Goal: Task Accomplishment & Management: Manage account settings

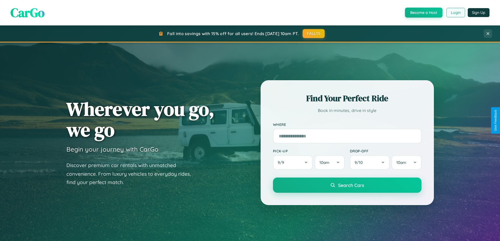
click at [456, 13] on button "Login" at bounding box center [456, 12] width 19 height 9
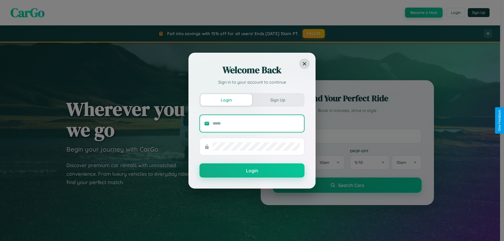
click at [256, 123] on input "text" at bounding box center [256, 124] width 87 height 8
type input "**********"
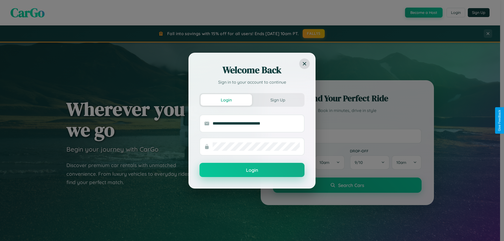
click at [252, 170] on button "Login" at bounding box center [252, 170] width 105 height 14
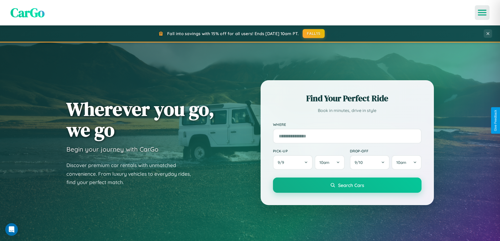
click at [482, 13] on icon "Open menu" at bounding box center [483, 12] width 8 height 5
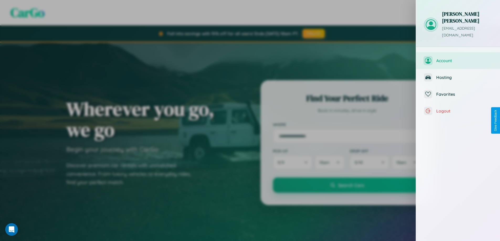
click at [458, 58] on span "Account" at bounding box center [465, 60] width 56 height 5
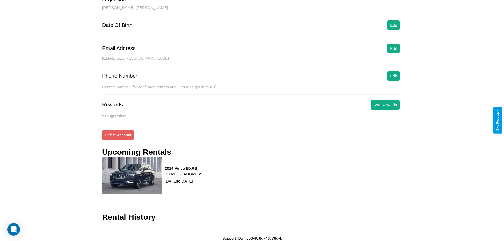
scroll to position [53, 0]
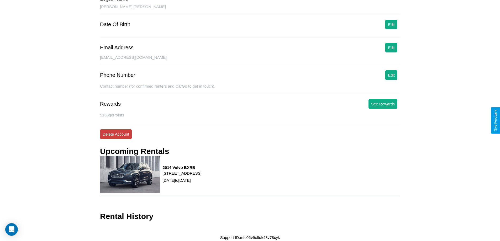
click at [116, 134] on button "Delete Account" at bounding box center [116, 134] width 32 height 10
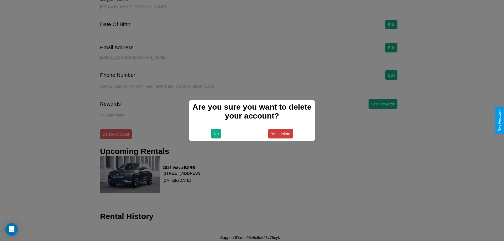
click at [281, 134] on button "Yes, delete" at bounding box center [280, 134] width 25 height 10
